Goal: Find specific page/section: Find specific page/section

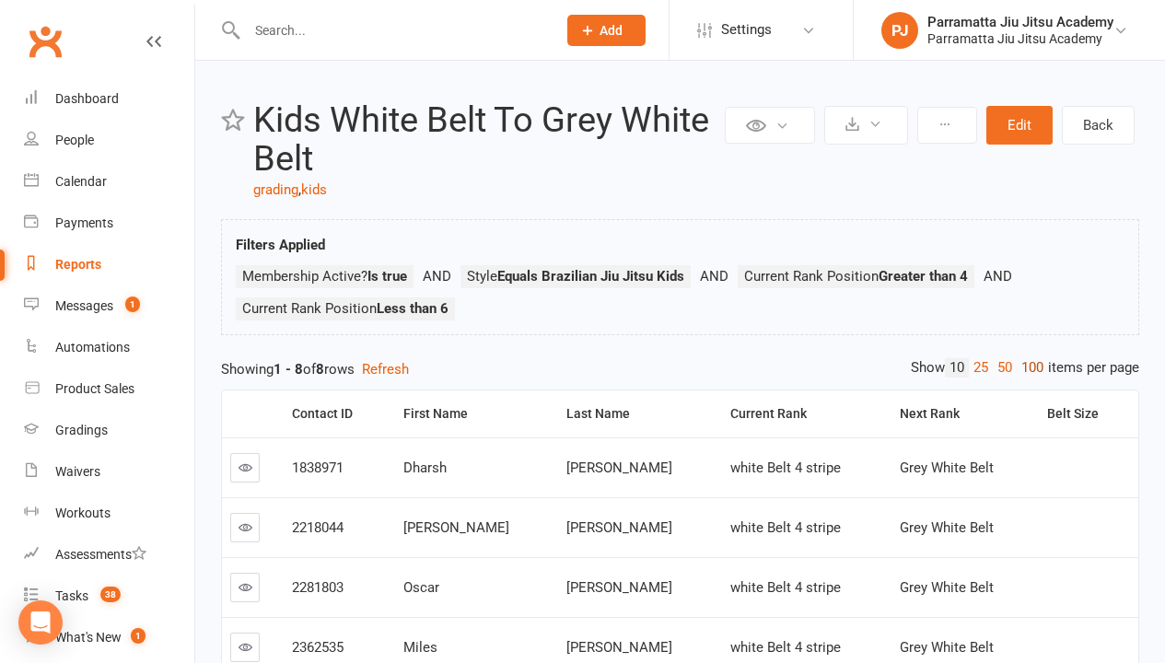
click at [1028, 367] on link "100" at bounding box center [1031, 367] width 31 height 19
